Goal: Task Accomplishment & Management: Manage account settings

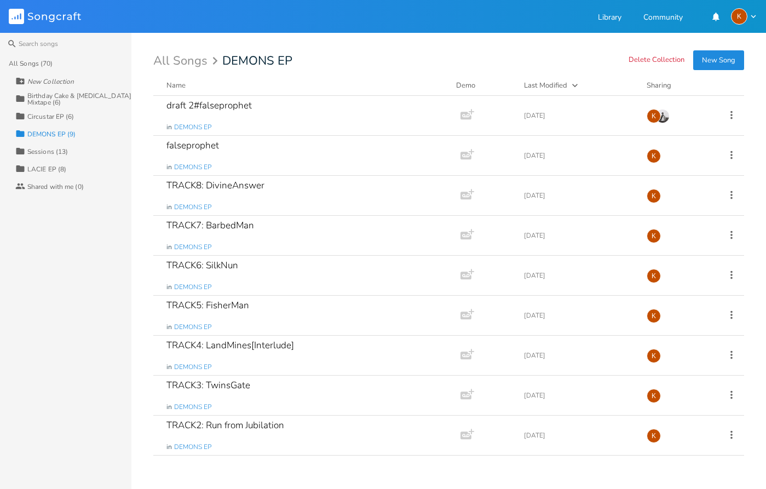
click at [65, 121] on div "Collection Circustar EP (6)" at bounding box center [73, 116] width 116 height 18
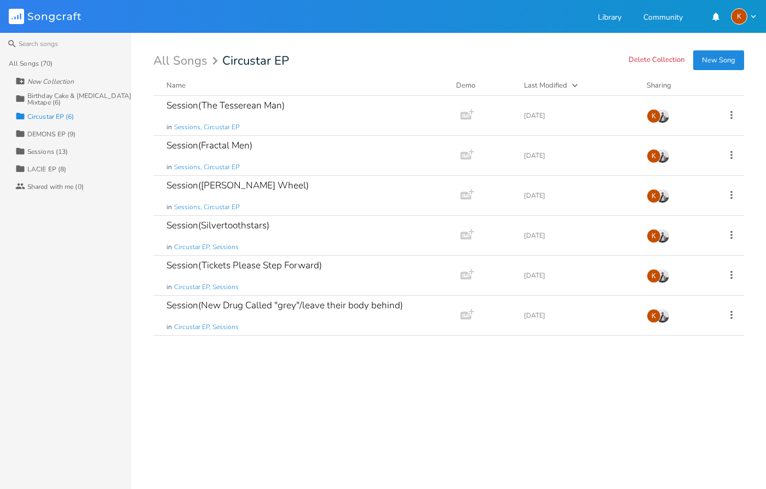
click at [66, 102] on div "Birthday Cake & [MEDICAL_DATA] Mixtape (6)" at bounding box center [79, 99] width 104 height 13
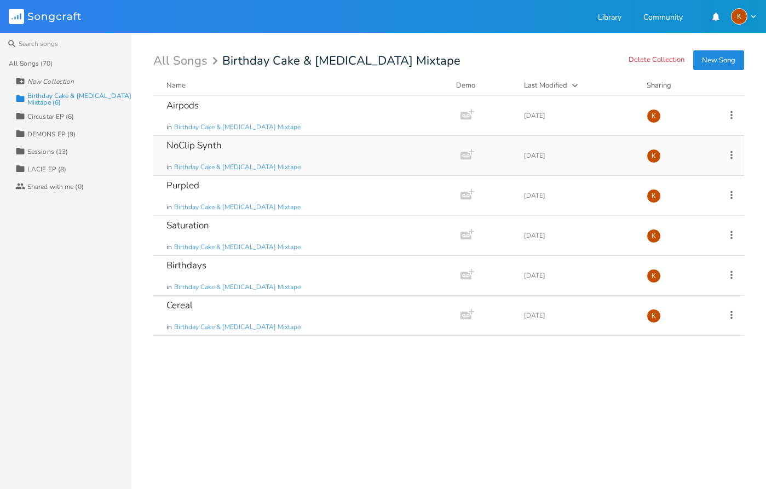
click at [731, 149] on icon at bounding box center [731, 155] width 12 height 12
click at [697, 169] on li "Edit Rename" at bounding box center [687, 172] width 88 height 19
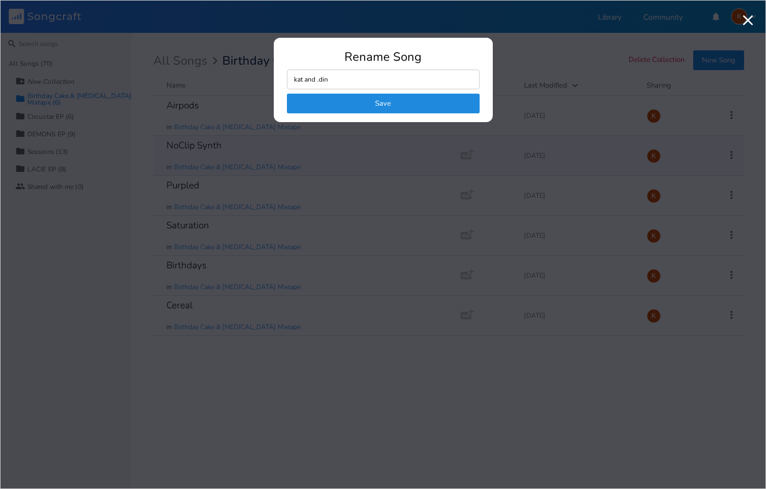
type input "kat and .dino"
click button "Save" at bounding box center [383, 104] width 193 height 20
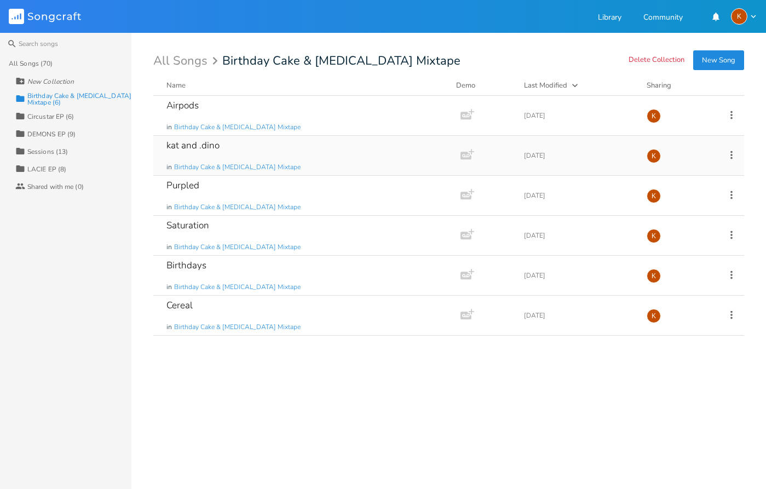
click at [39, 132] on div "DEMONS EP (9)" at bounding box center [51, 134] width 48 height 7
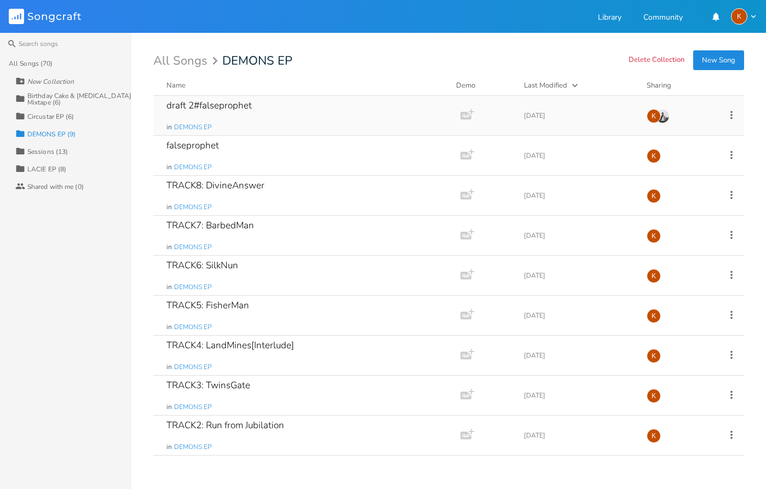
click at [364, 103] on div "draft 2#falseprophet in DEMONS EP" at bounding box center [304, 115] width 277 height 39
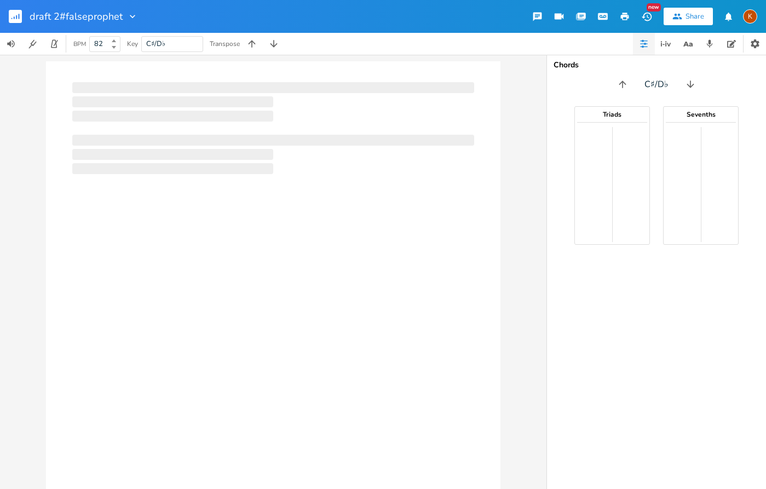
type input "82"
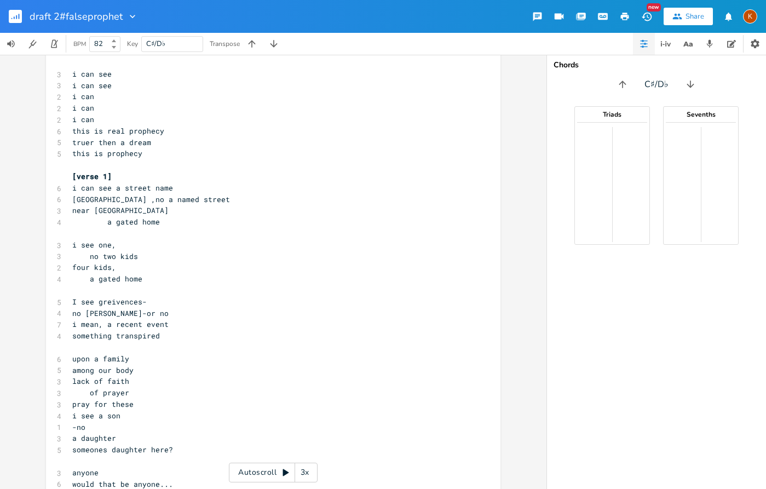
scroll to position [493, 0]
